Goal: Information Seeking & Learning: Learn about a topic

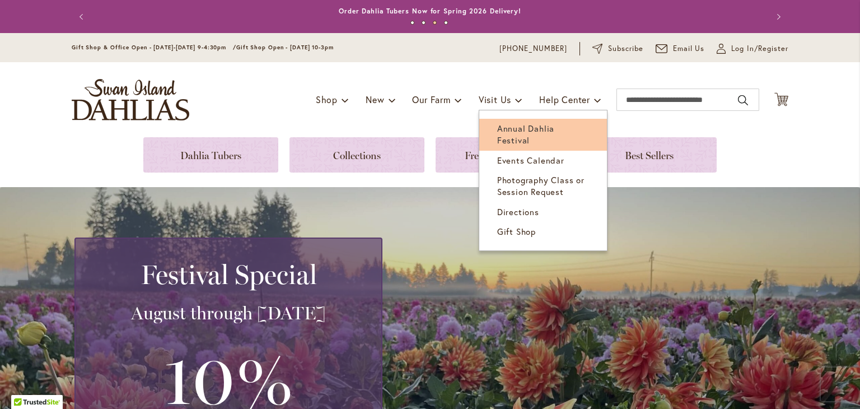
click at [525, 131] on span "Annual Dahlia Festival" at bounding box center [525, 134] width 57 height 23
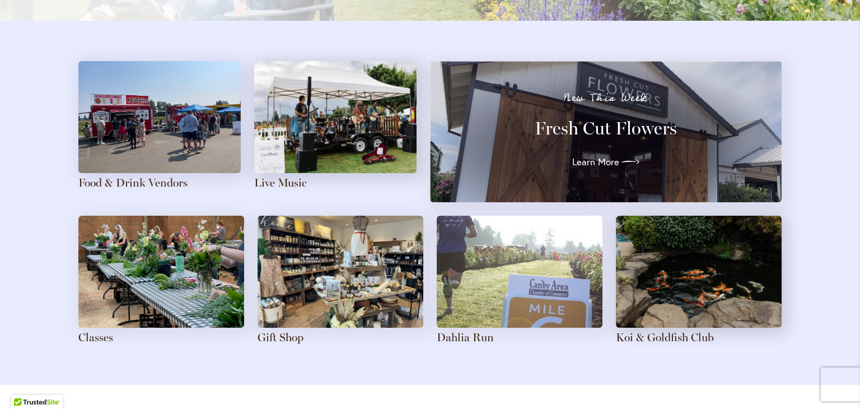
scroll to position [1226, 0]
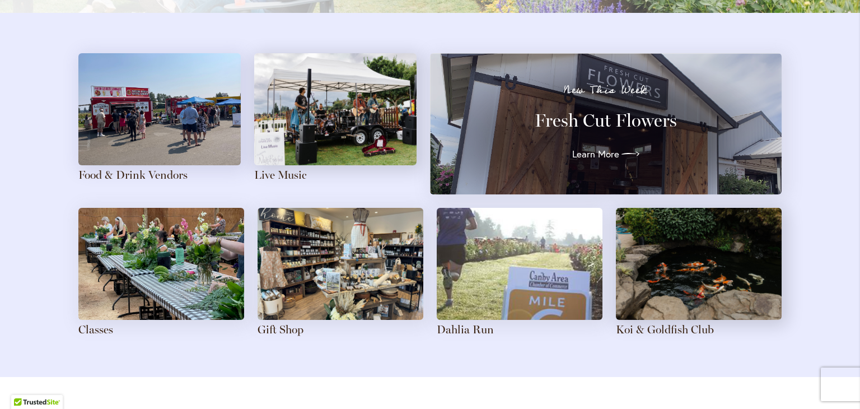
click at [346, 114] on img at bounding box center [335, 109] width 162 height 112
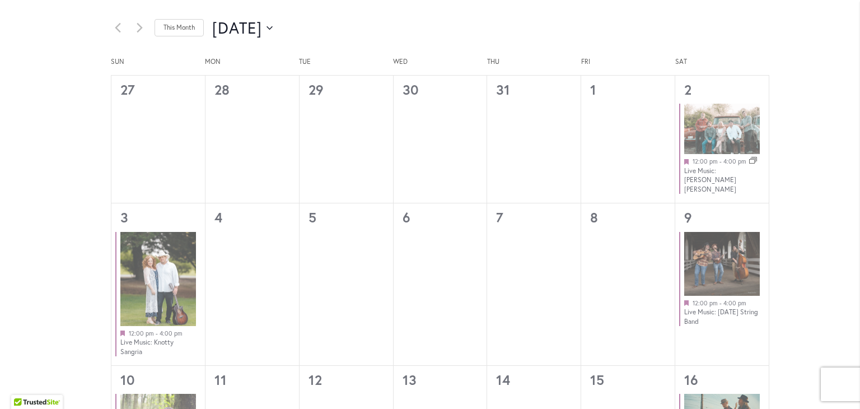
scroll to position [624, 0]
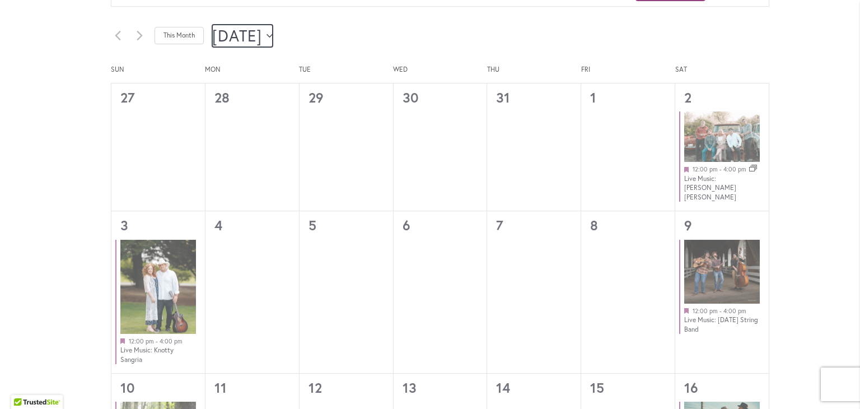
click at [273, 37] on button "[DATE] [DATE]" at bounding box center [242, 36] width 61 height 22
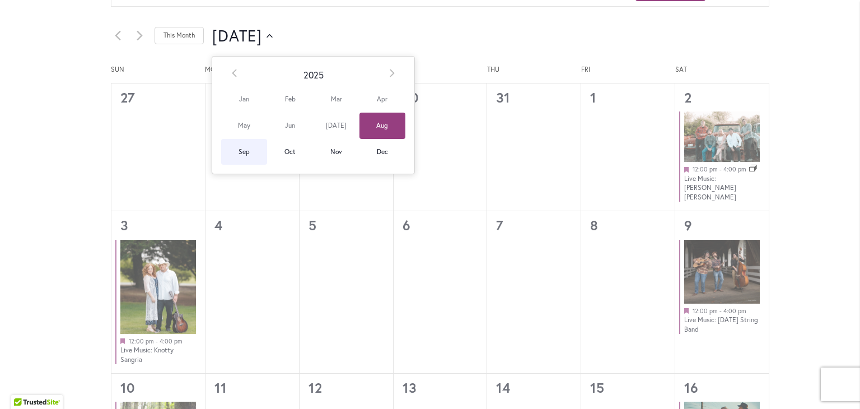
click at [247, 150] on span "Sep" at bounding box center [244, 152] width 46 height 26
type input "********"
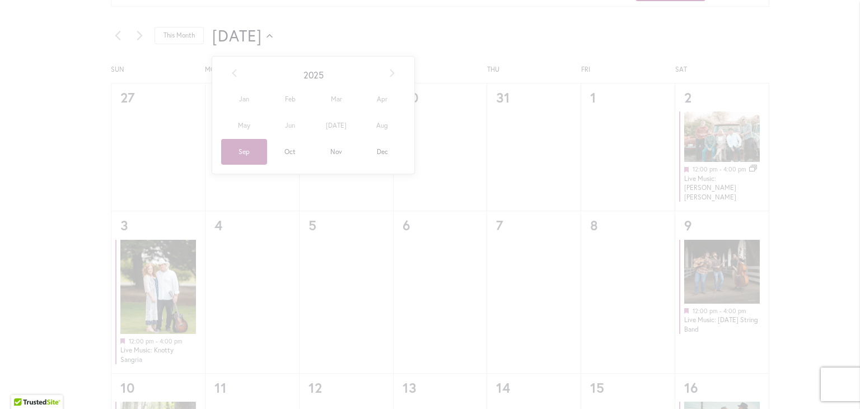
scroll to position [0, 39]
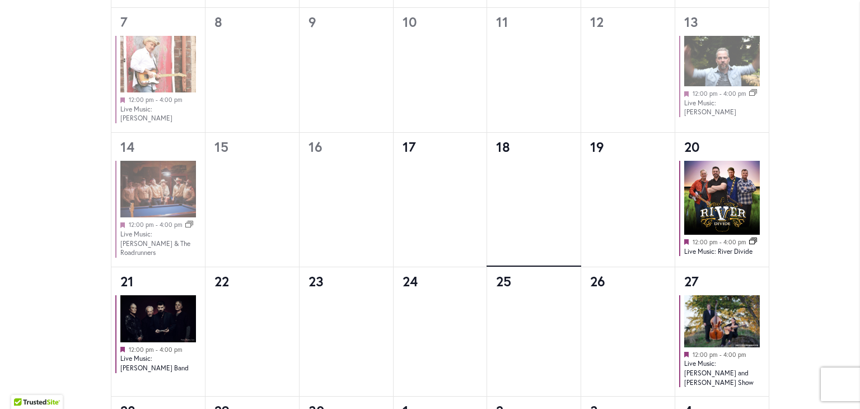
scroll to position [876, 0]
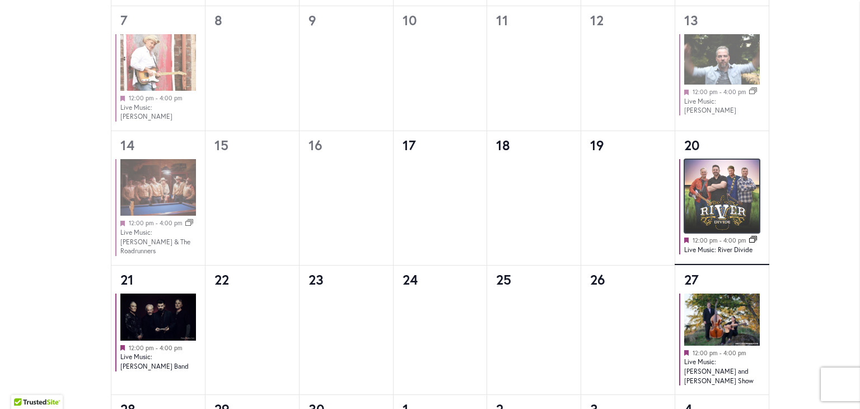
click at [721, 190] on img at bounding box center [723, 196] width 76 height 74
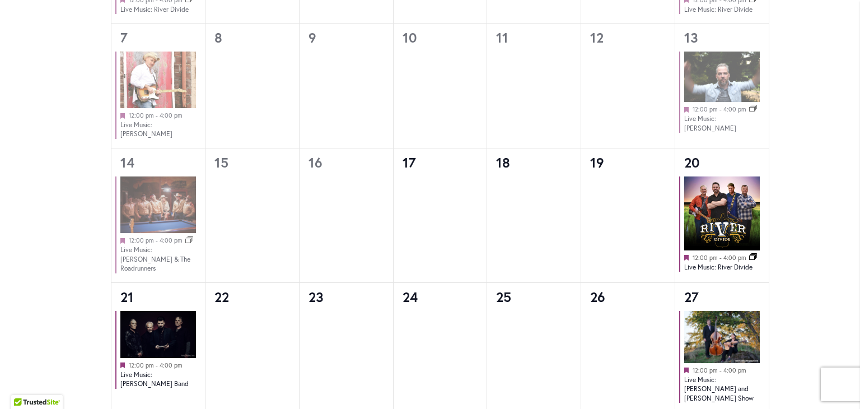
scroll to position [822, 0]
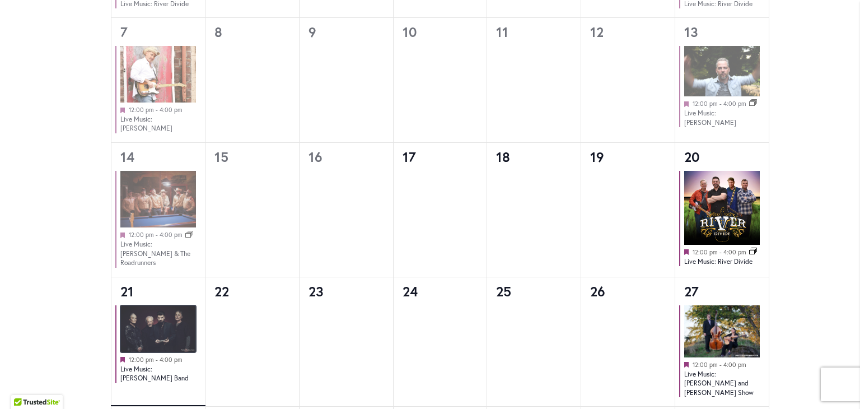
click at [155, 312] on img at bounding box center [158, 328] width 76 height 47
